Goal: Transaction & Acquisition: Purchase product/service

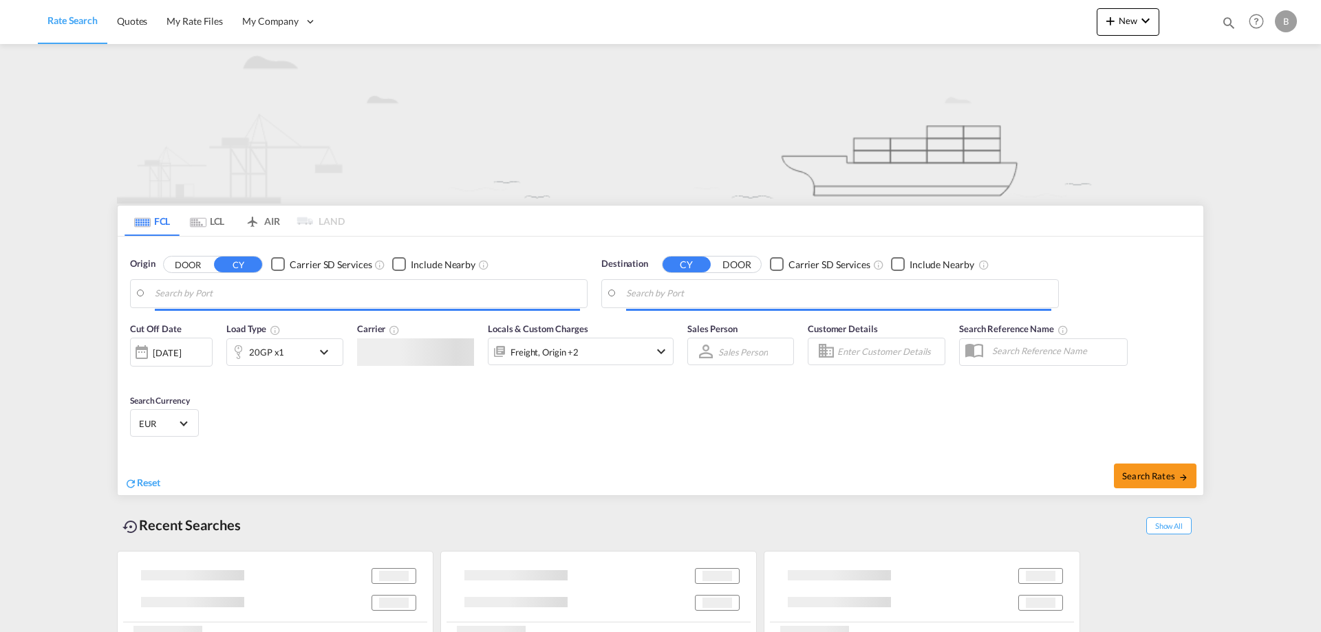
type input "[GEOGRAPHIC_DATA], [GEOGRAPHIC_DATA]"
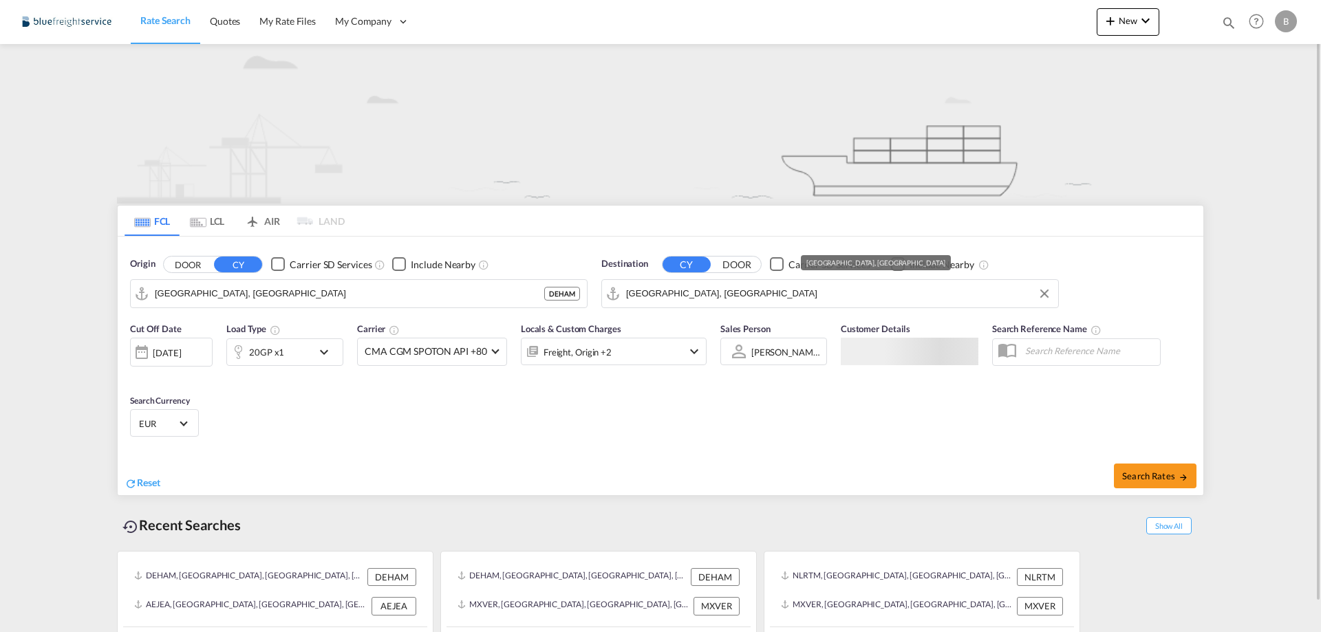
click at [725, 294] on input "[GEOGRAPHIC_DATA], [GEOGRAPHIC_DATA]" at bounding box center [838, 293] width 425 height 21
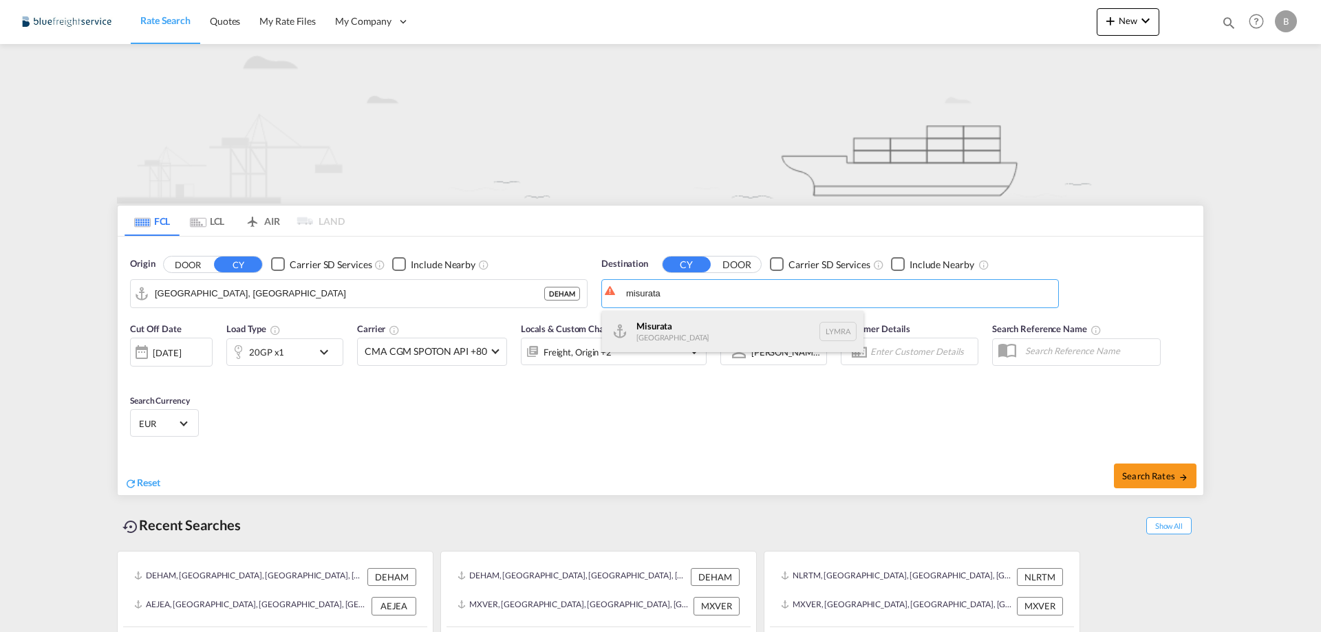
click at [694, 322] on div "[GEOGRAPHIC_DATA] [GEOGRAPHIC_DATA] [GEOGRAPHIC_DATA]" at bounding box center [732, 331] width 261 height 41
type input "Misurata, LYMRA"
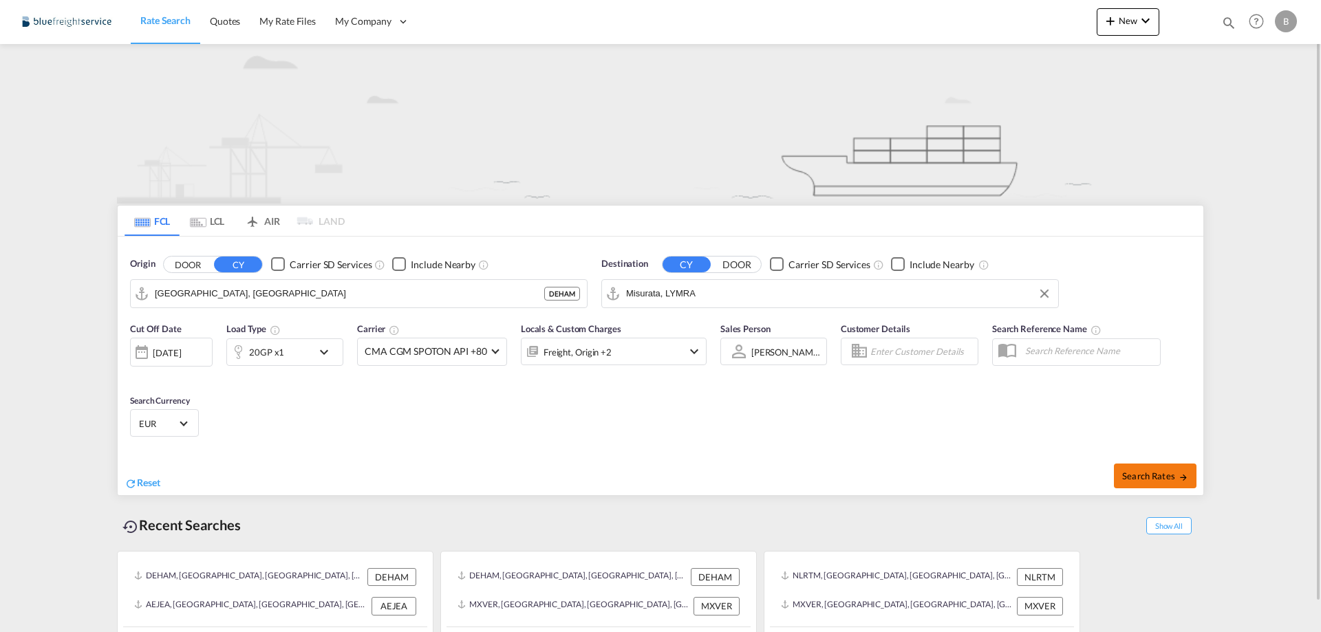
click at [1129, 480] on span "Search Rates" at bounding box center [1155, 475] width 66 height 11
type input "DEHAM to LYMRA / [DATE]"
